Goal: Check status: Check status

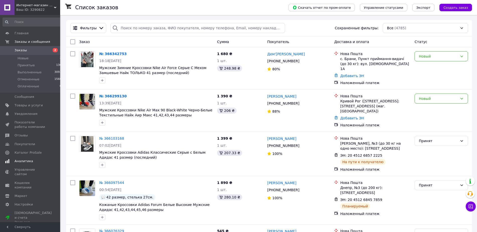
click at [26, 97] on span "Аналитика" at bounding box center [24, 161] width 19 height 5
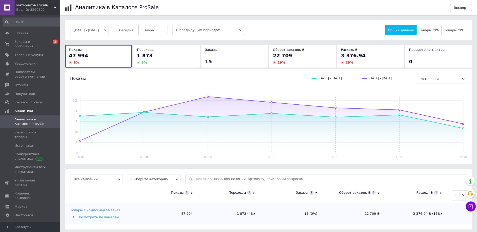
click at [138, 31] on button "Сегодня" at bounding box center [126, 30] width 25 height 10
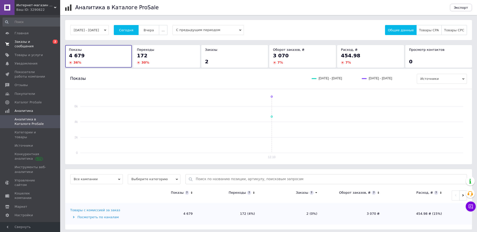
click at [38, 40] on span "Заказы и сообщения" at bounding box center [31, 44] width 32 height 9
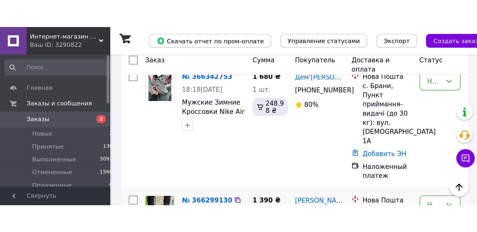
scroll to position [26, 0]
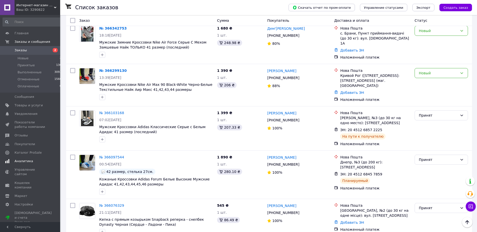
click at [17, 97] on span "Аналитика" at bounding box center [24, 161] width 19 height 5
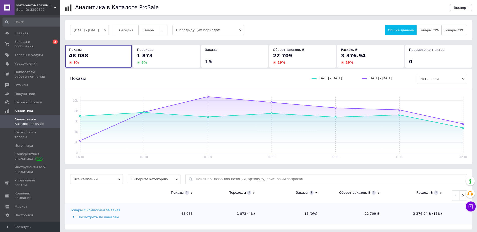
click at [133, 29] on span "Сегодня" at bounding box center [126, 30] width 14 height 4
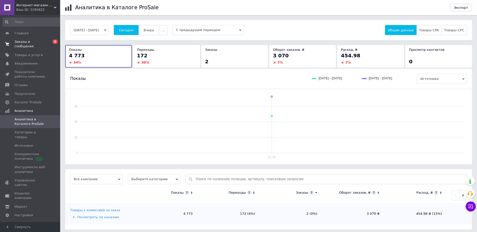
click at [38, 41] on span "Заказы и сообщения" at bounding box center [31, 44] width 32 height 9
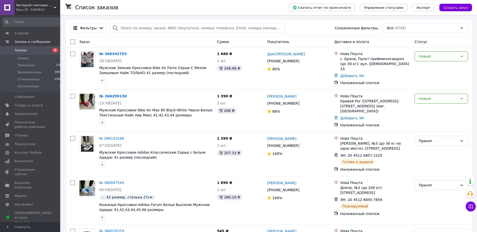
drag, startPoint x: 28, startPoint y: 161, endPoint x: 81, endPoint y: 153, distance: 53.6
click at [28, 161] on span "Аналитика" at bounding box center [24, 161] width 19 height 5
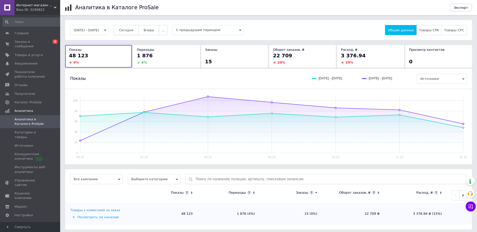
click at [133, 29] on span "Сегодня" at bounding box center [126, 30] width 14 height 4
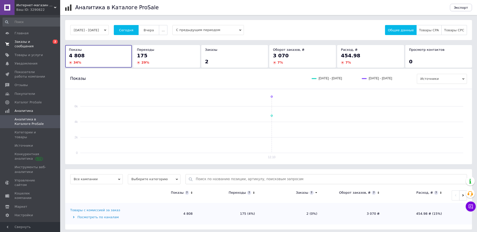
click at [39, 44] on span "Заказы и сообщения" at bounding box center [31, 44] width 32 height 9
